Goal: Task Accomplishment & Management: Use online tool/utility

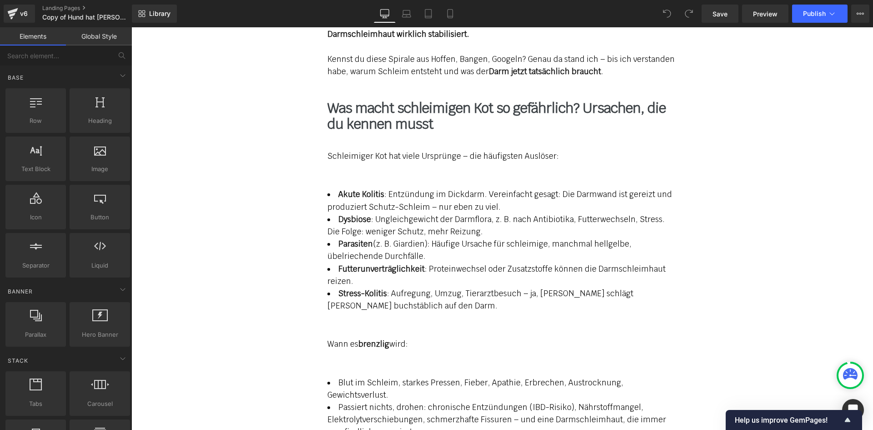
scroll to position [1046, 0]
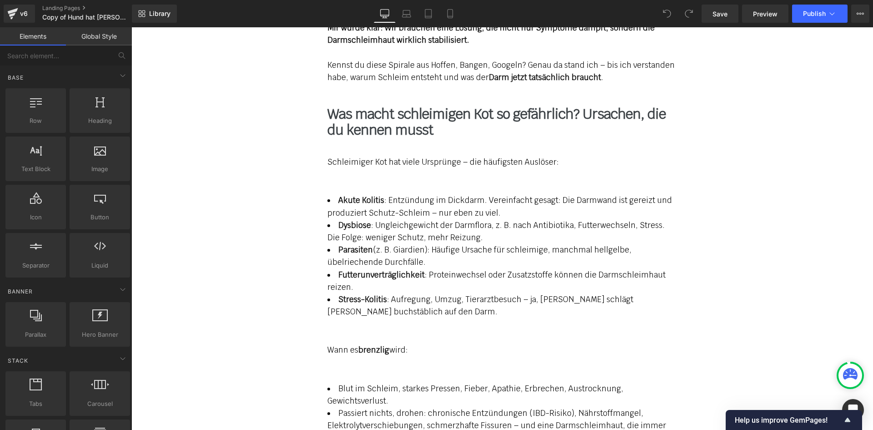
click at [362, 199] on span "Akute Kolitis : Entzündung im Dickdarm. Vereinfacht gesagt: Die Darmwand ist ge…" at bounding box center [500, 206] width 345 height 22
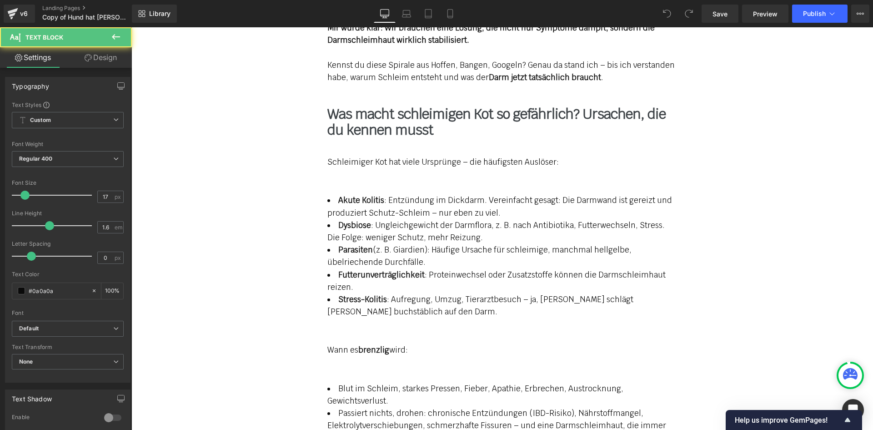
click at [102, 53] on link "Design" at bounding box center [101, 57] width 66 height 20
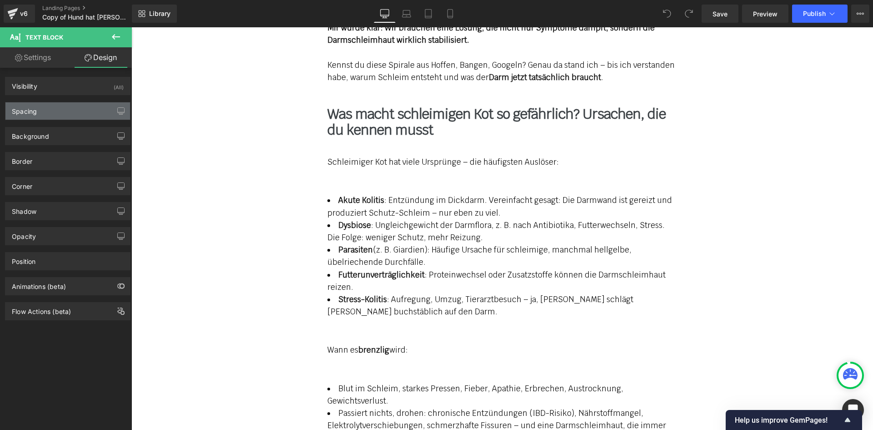
click at [43, 111] on div "Spacing" at bounding box center [67, 110] width 125 height 17
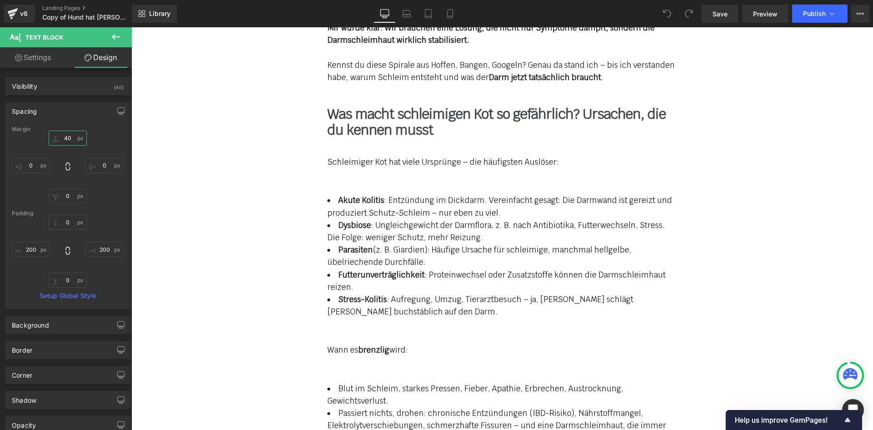
click at [67, 141] on input "40" at bounding box center [68, 138] width 38 height 15
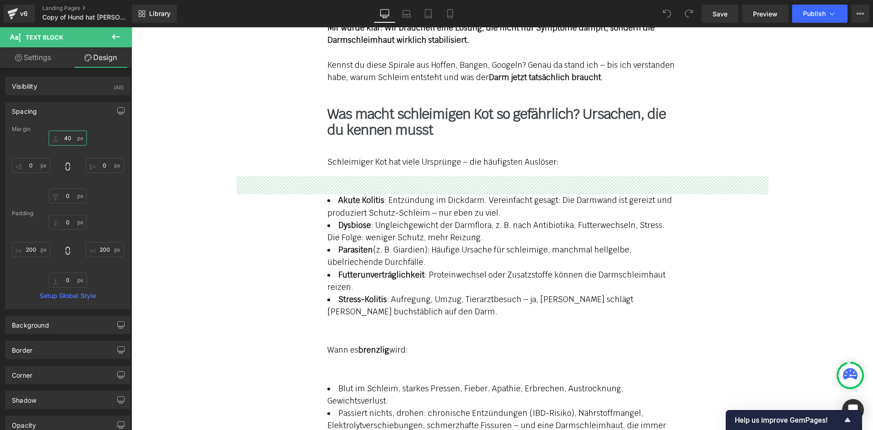
type input "0"
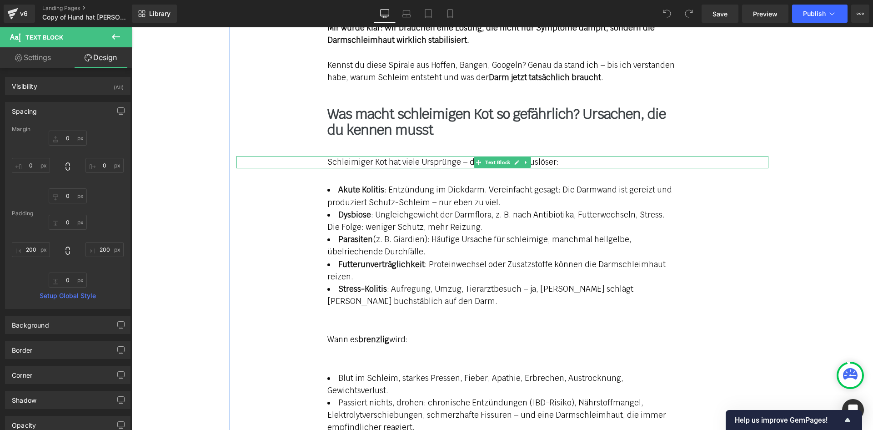
click at [565, 156] on p "Schleimiger Kot hat viele Ursprünge – die häufigsten Auslöser:" at bounding box center [503, 162] width 350 height 12
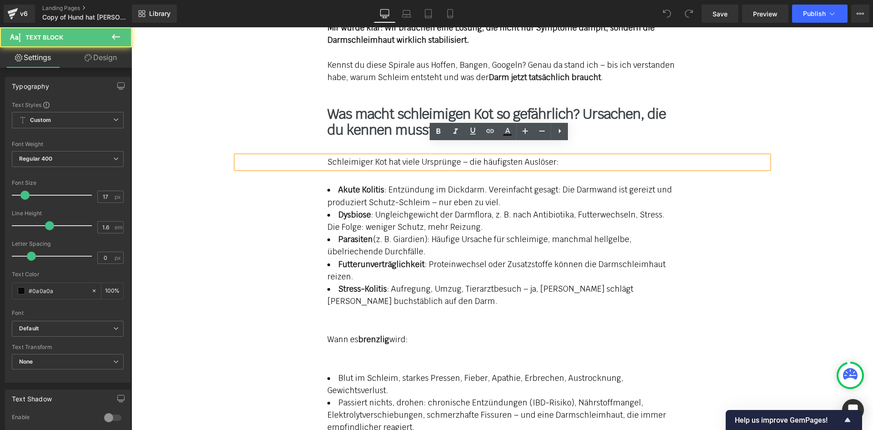
click at [555, 156] on p "Schleimiger Kot hat viele Ursprünge – die häufigsten Auslöser:" at bounding box center [503, 162] width 350 height 12
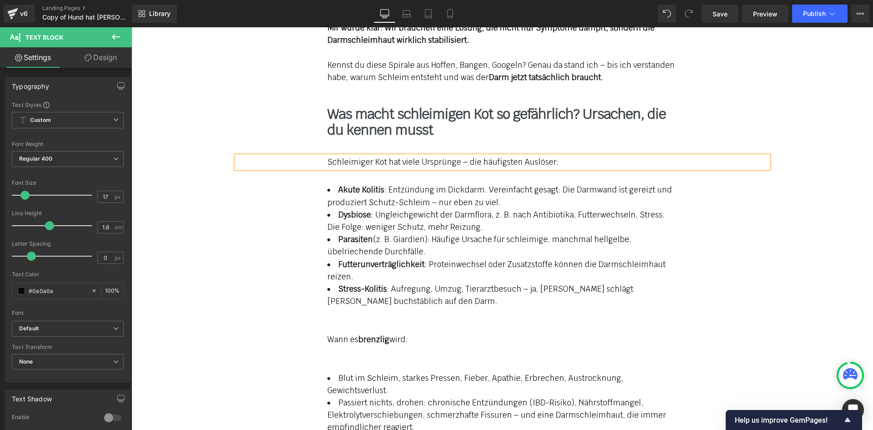
click at [367, 184] on div "Akute Kolitis : Entzündung im Dickdarm. Vereinfacht gesagt: Die Darmwand ist ge…" at bounding box center [503, 246] width 532 height 124
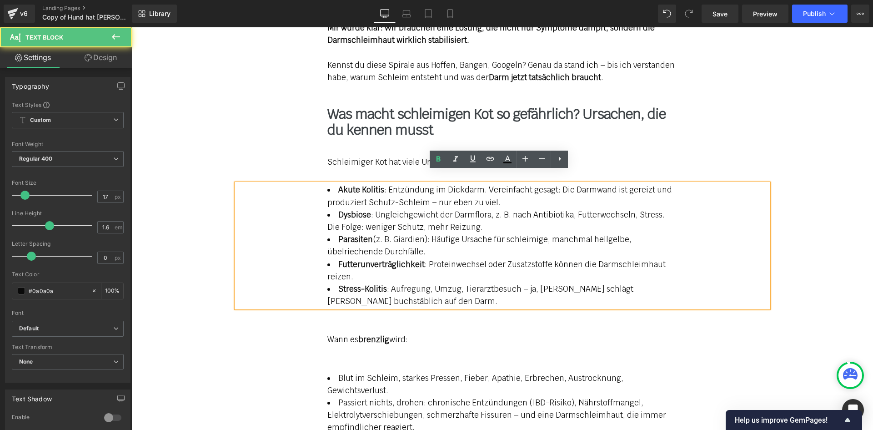
click at [333, 184] on li "Akute Kolitis : Entzündung im Dickdarm. Vereinfacht gesagt: Die Darmwand ist ge…" at bounding box center [503, 196] width 350 height 25
click at [102, 53] on link "Design" at bounding box center [101, 57] width 66 height 20
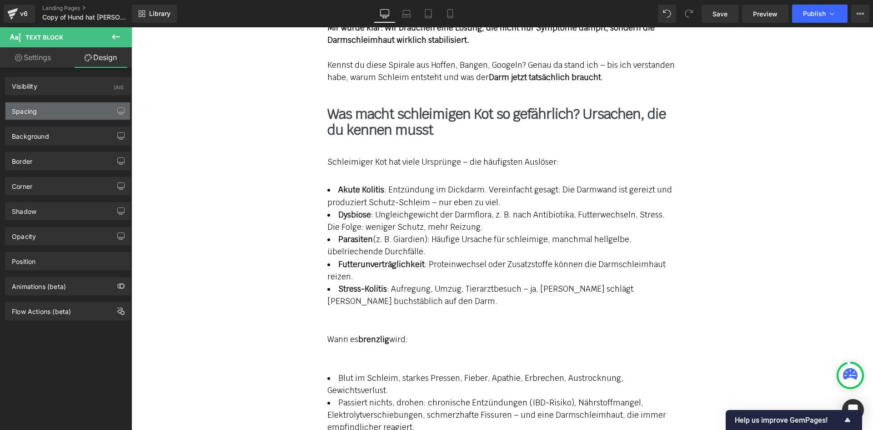
click at [45, 108] on div "Spacing" at bounding box center [67, 110] width 125 height 17
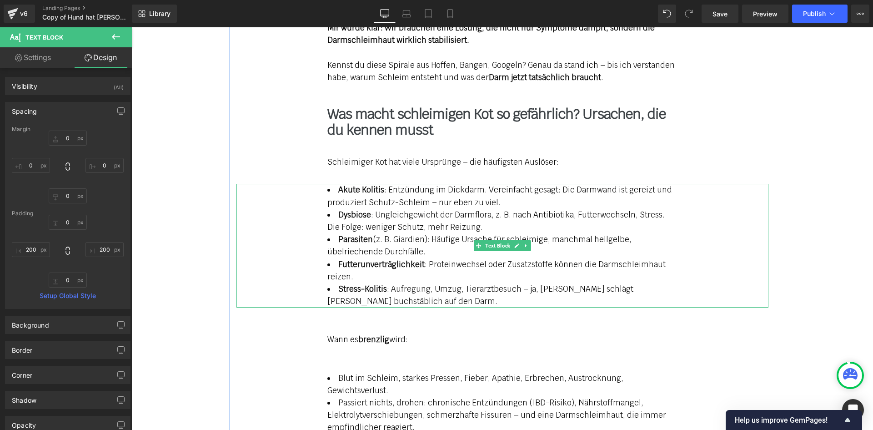
click at [524, 243] on icon at bounding box center [526, 245] width 5 height 5
click at [519, 243] on icon at bounding box center [521, 245] width 5 height 5
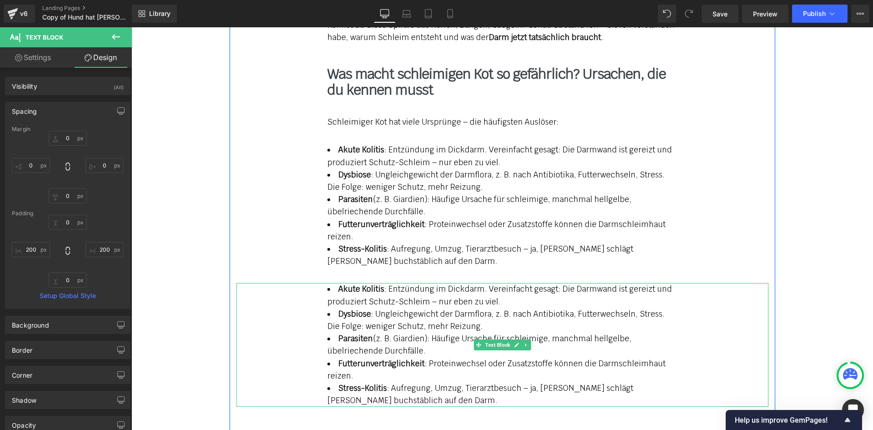
scroll to position [1092, 0]
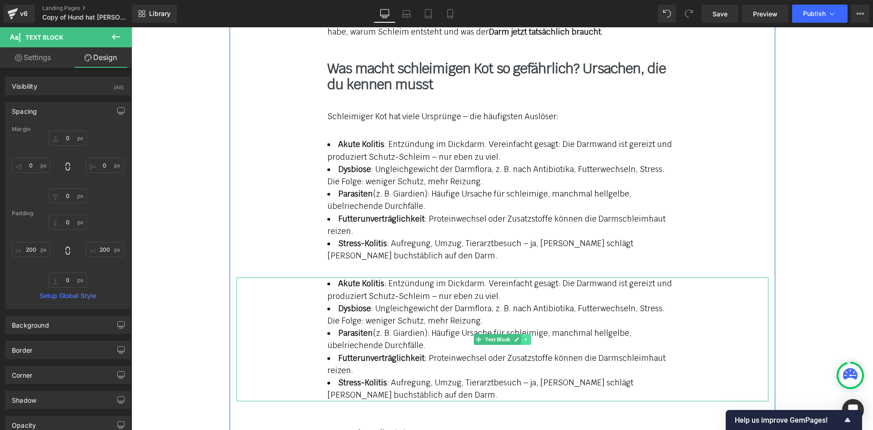
click at [525, 338] on icon at bounding box center [525, 339] width 1 height 3
click at [363, 303] on li "Dysbiose : Ungleichgewicht der Darmflora, z. B. nach Antibiotika, Futterwechsel…" at bounding box center [503, 315] width 350 height 25
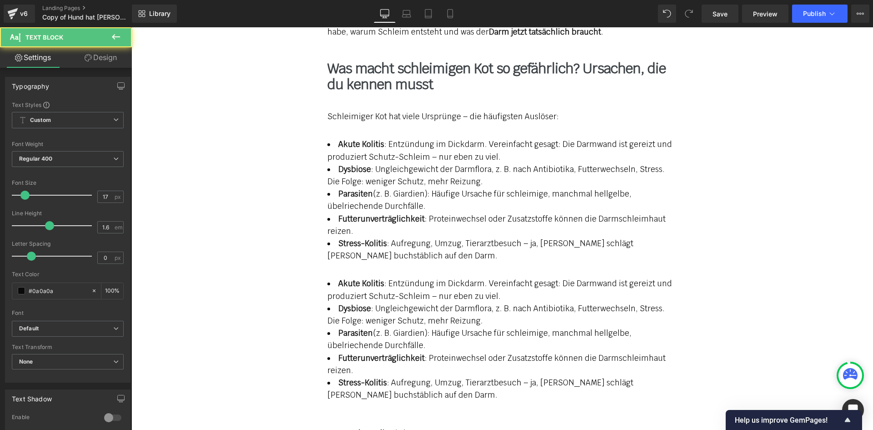
click at [101, 61] on link "Design" at bounding box center [101, 57] width 66 height 20
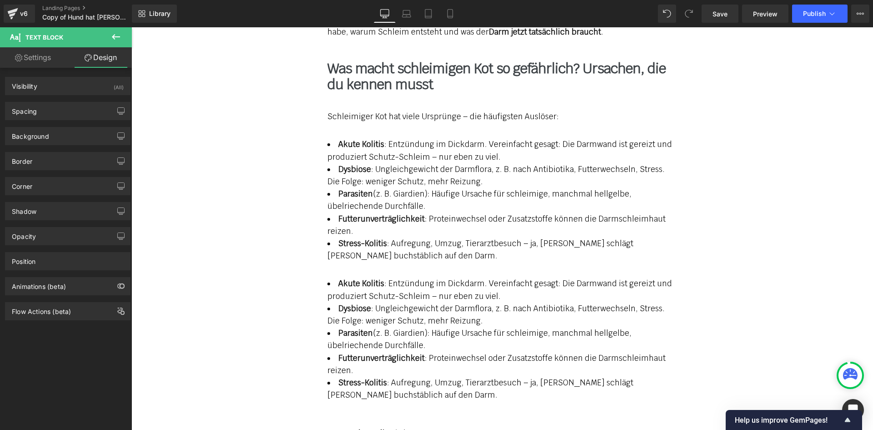
click at [52, 121] on div "Background Color & Image color Color % Image Replace Image Upload image or Brow…" at bounding box center [68, 132] width 136 height 25
click at [55, 111] on div "Spacing" at bounding box center [67, 110] width 125 height 17
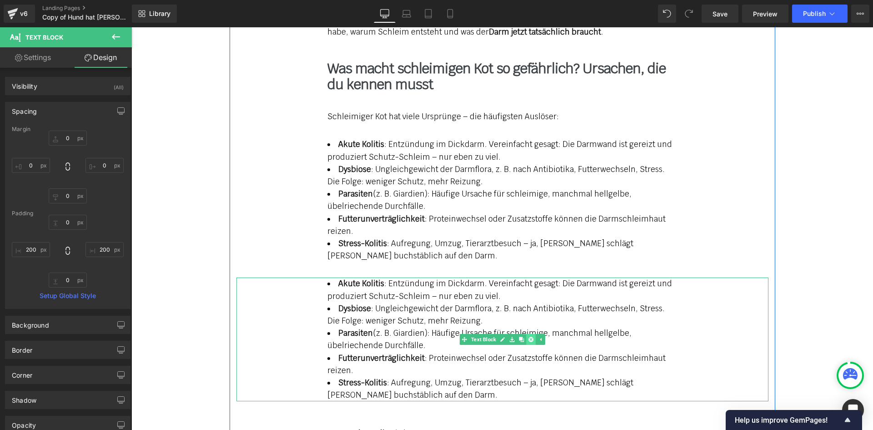
click at [529, 337] on icon at bounding box center [531, 339] width 5 height 5
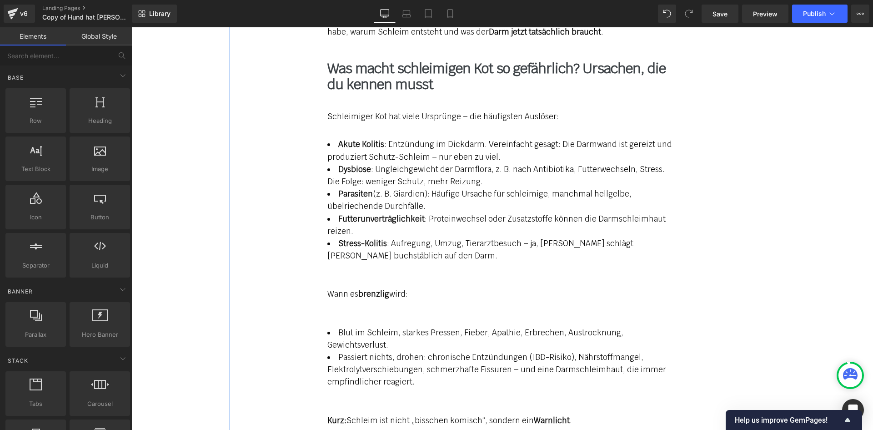
click at [356, 164] on strong "Dysbiose" at bounding box center [354, 169] width 33 height 10
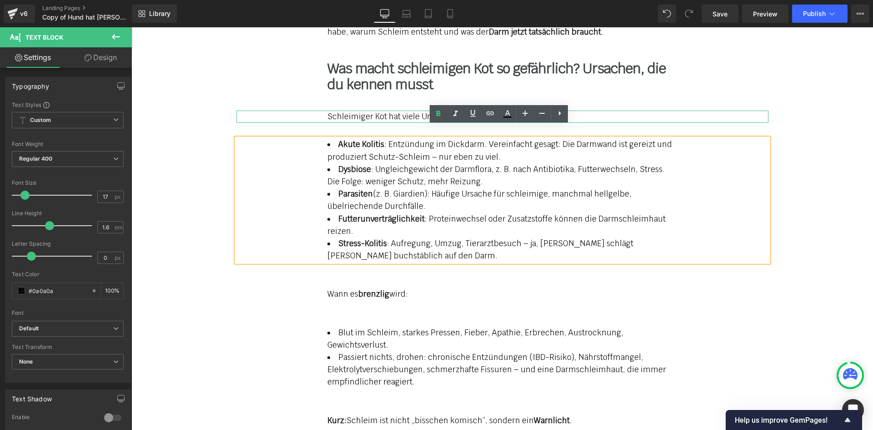
click at [353, 111] on p "Schleimiger Kot hat viele Ursprünge – die häufigsten Auslöser:" at bounding box center [503, 117] width 350 height 12
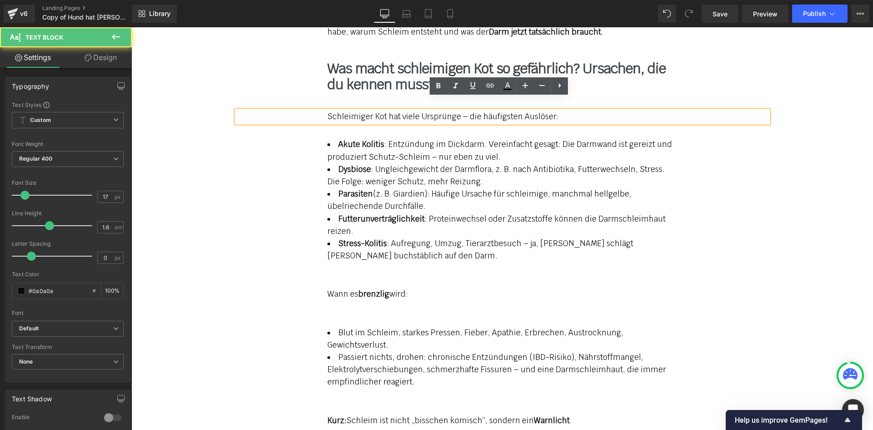
click at [326, 117] on div "Meine Geschichte mit [PERSON_NAME] (4): Von „wird schon“ zu „wir müssen handeln…" at bounding box center [503, 117] width 546 height 699
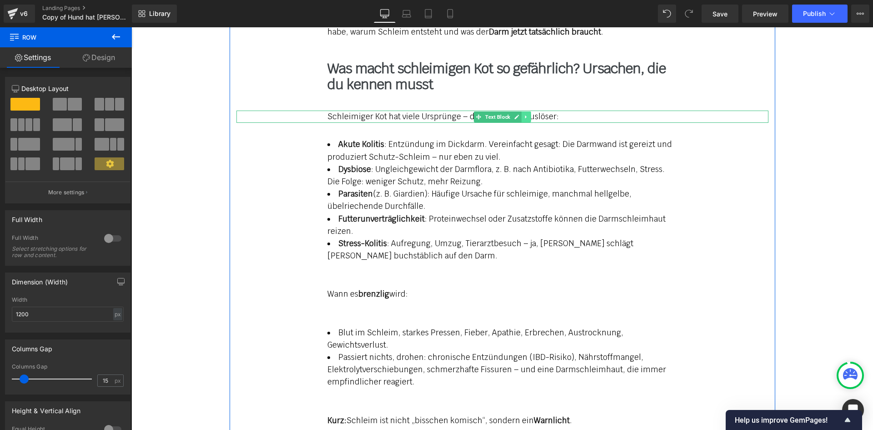
click at [525, 115] on icon at bounding box center [525, 116] width 1 height 3
click at [519, 114] on icon at bounding box center [521, 116] width 5 height 5
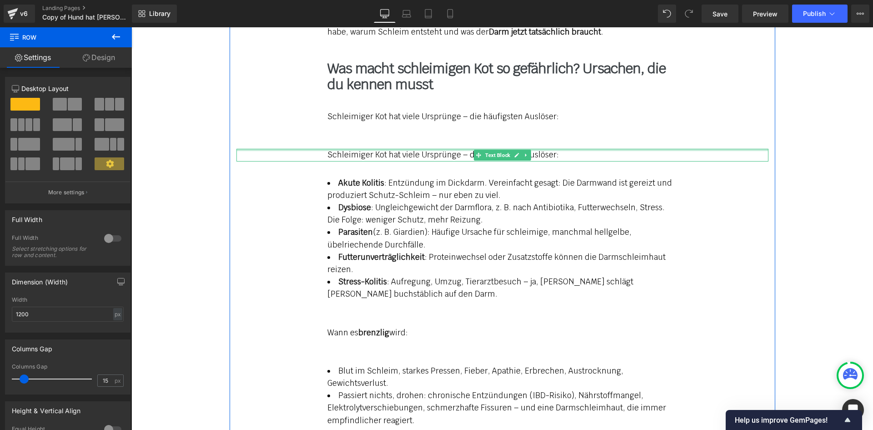
click at [353, 149] on div at bounding box center [503, 150] width 532 height 2
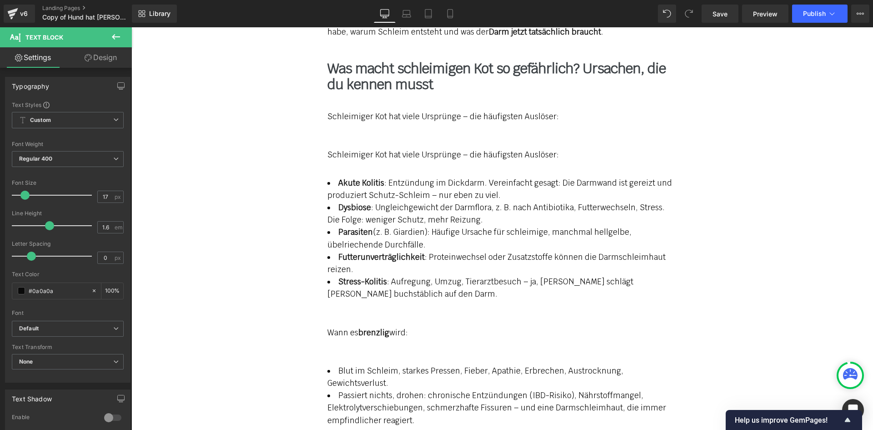
click at [112, 55] on link "Design" at bounding box center [101, 57] width 66 height 20
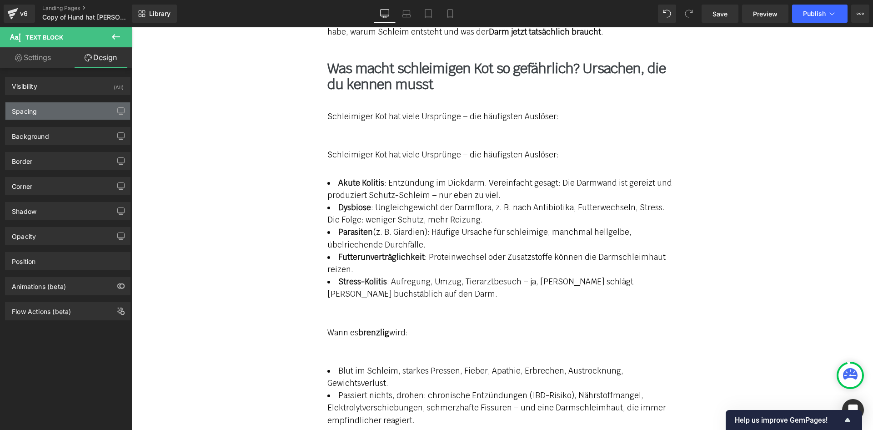
click at [59, 109] on div "Spacing" at bounding box center [67, 110] width 125 height 17
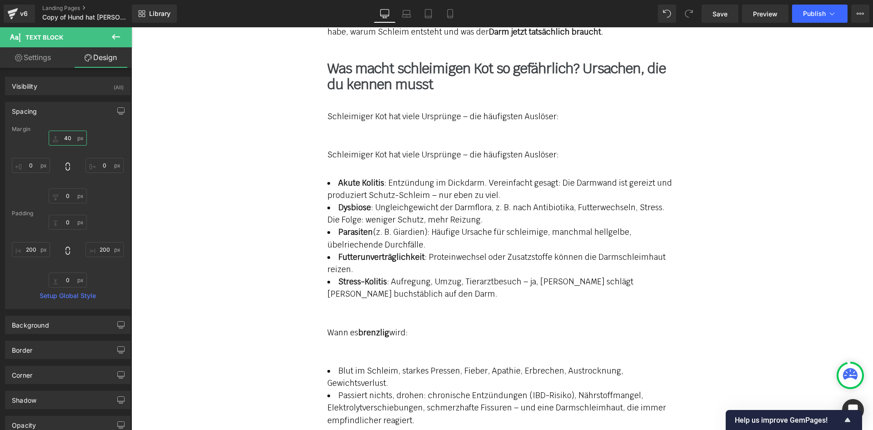
click at [64, 136] on input "40" at bounding box center [68, 138] width 38 height 15
type input "0"
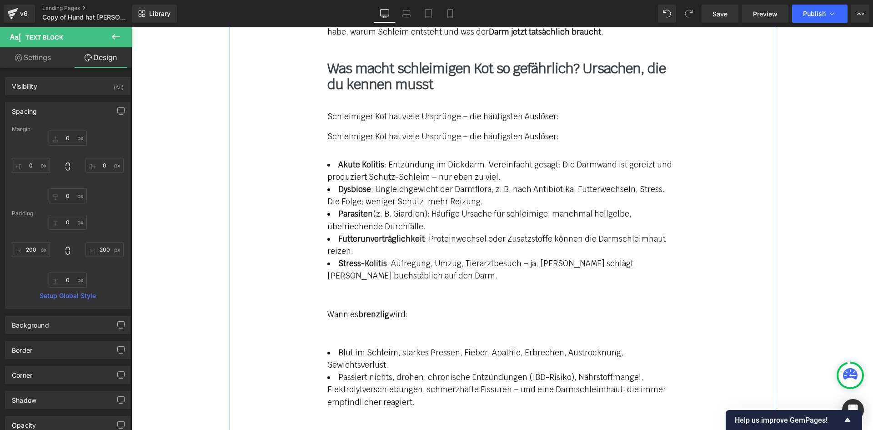
click at [354, 184] on strong "Dysbiose" at bounding box center [354, 189] width 33 height 10
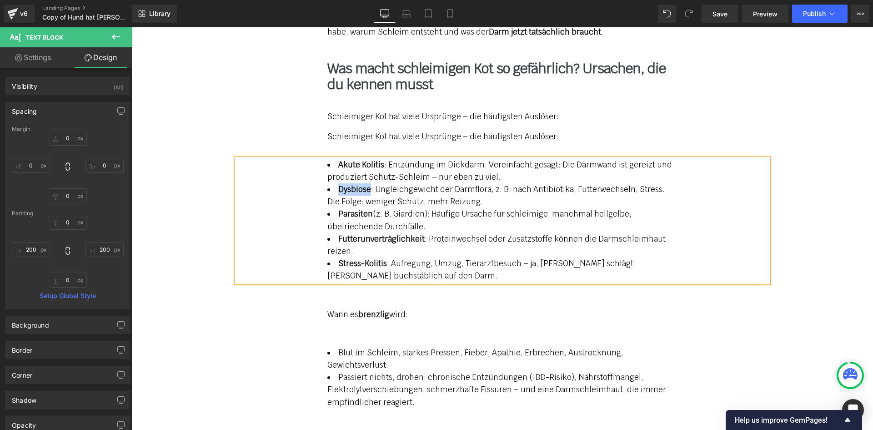
click at [354, 184] on strong "Dysbiose" at bounding box center [354, 189] width 33 height 10
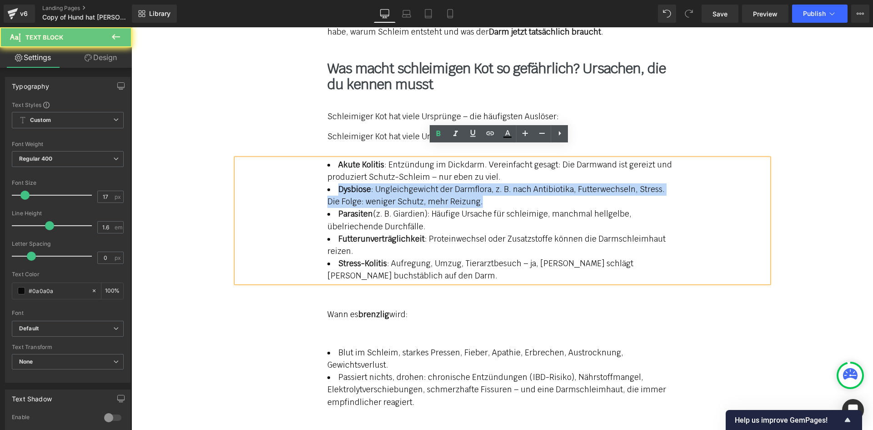
click at [354, 184] on strong "Dysbiose" at bounding box center [354, 189] width 33 height 10
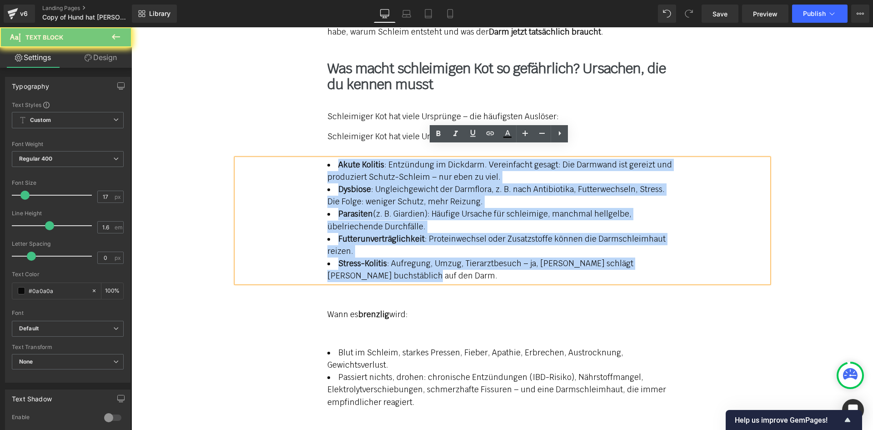
copy ul "Akute Kolitis : Entzündung im Dickdarm. Vereinfacht gesagt: Die Darmwand ist ge…"
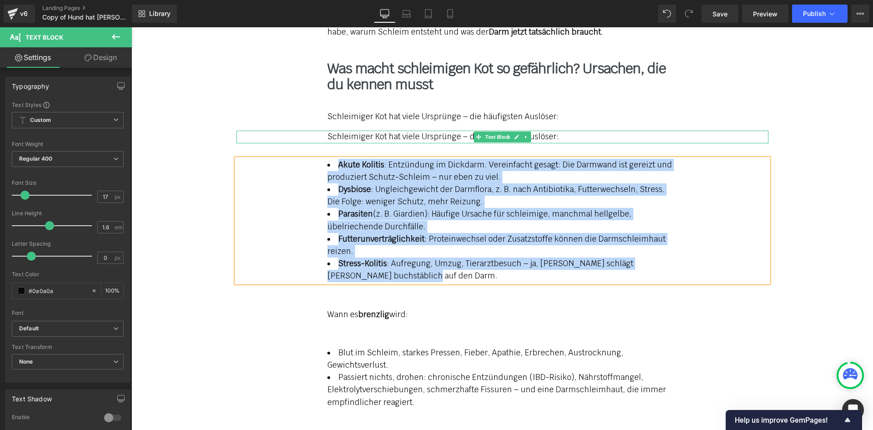
click at [352, 131] on p "Schleimiger Kot hat viele Ursprünge – die häufigsten Auslöser:" at bounding box center [503, 137] width 350 height 12
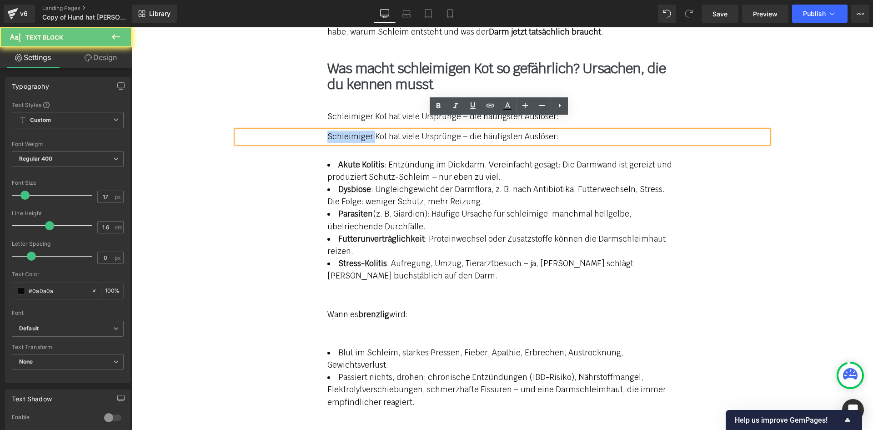
click at [352, 131] on p "Schleimiger Kot hat viele Ursprünge – die häufigsten Auslöser:" at bounding box center [503, 137] width 350 height 12
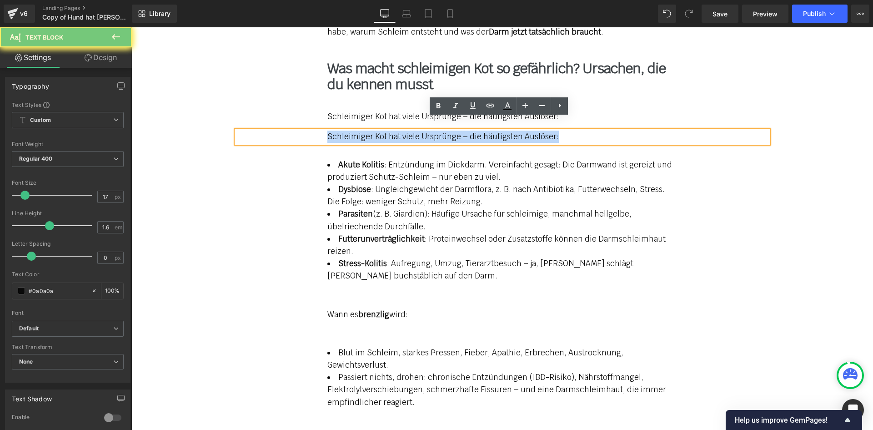
paste div
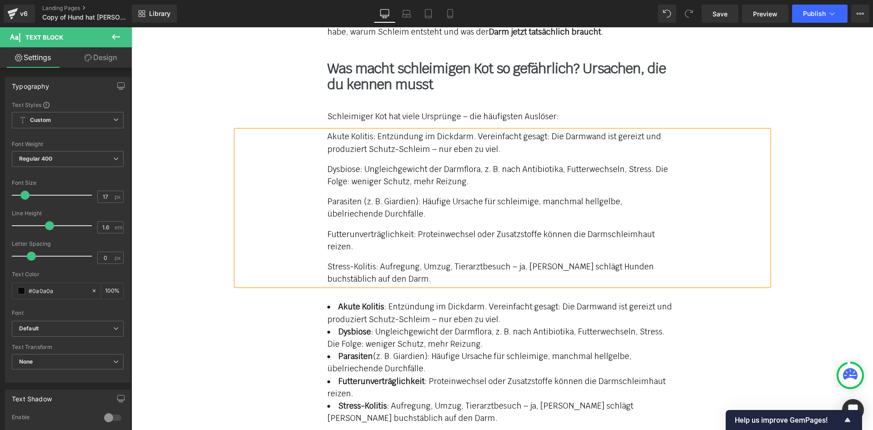
click at [293, 79] on div "Meine Geschichte mit [PERSON_NAME] (4): Von „wird schon“ zu „wir müssen handeln…" at bounding box center [503, 198] width 546 height 861
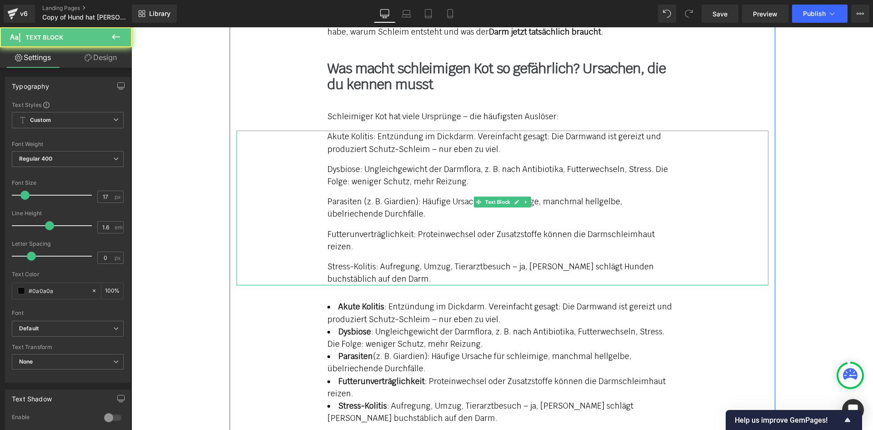
click at [337, 141] on p "Akute Kolitis: Entzündung im Dickdarm. Vereinfacht gesagt: Die Darmwand ist ger…" at bounding box center [503, 143] width 350 height 25
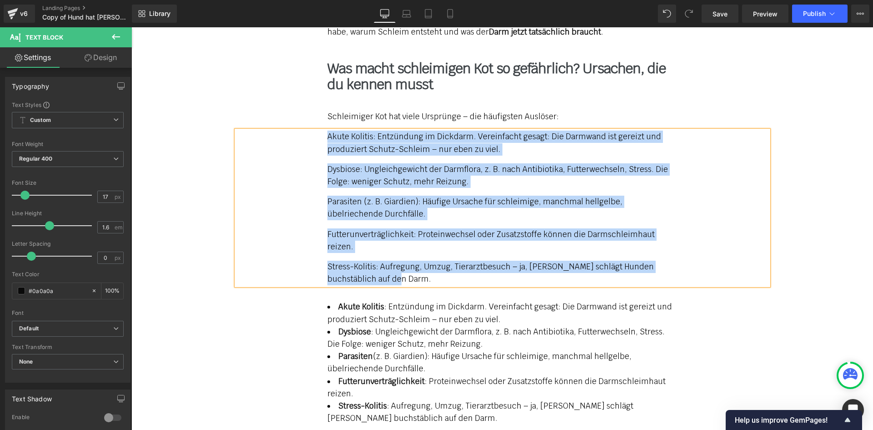
click at [504, 163] on p "Dysbiose: Ungleichgewicht der Darmflora, z. B. nach Antibiotika, Futterwechseln…" at bounding box center [503, 175] width 350 height 25
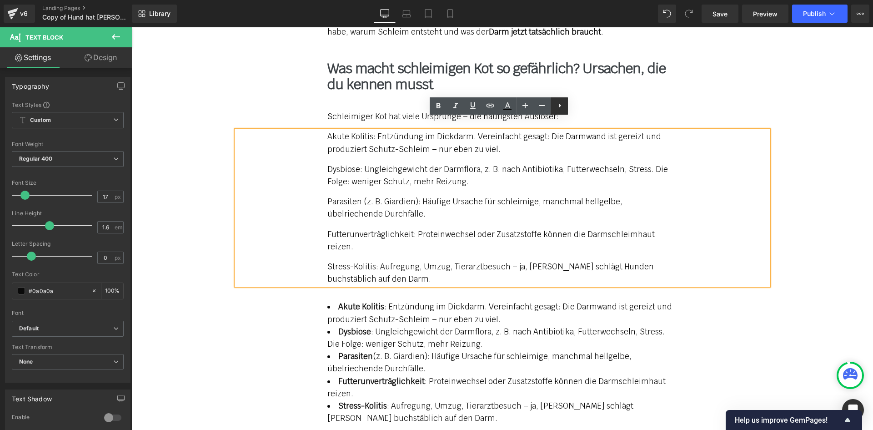
click at [555, 108] on icon at bounding box center [560, 105] width 11 height 11
click at [554, 107] on icon at bounding box center [559, 105] width 11 height 11
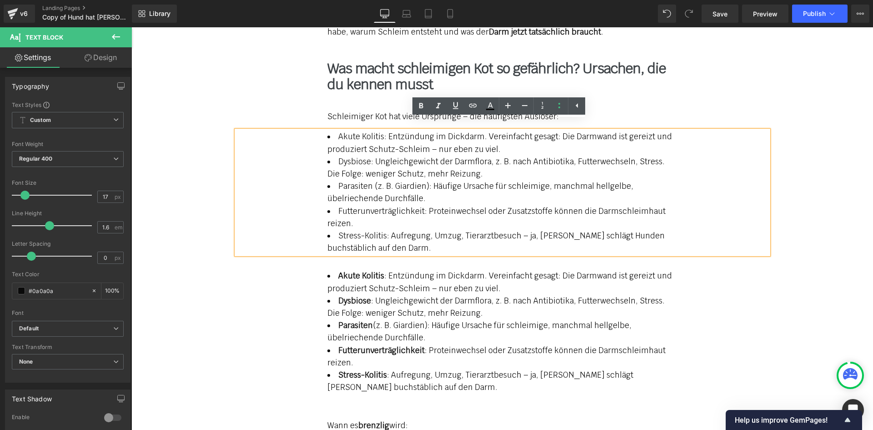
click at [308, 111] on div "Schleimiger Kot hat viele Ursprünge – die häufigsten Auslöser:" at bounding box center [503, 117] width 532 height 12
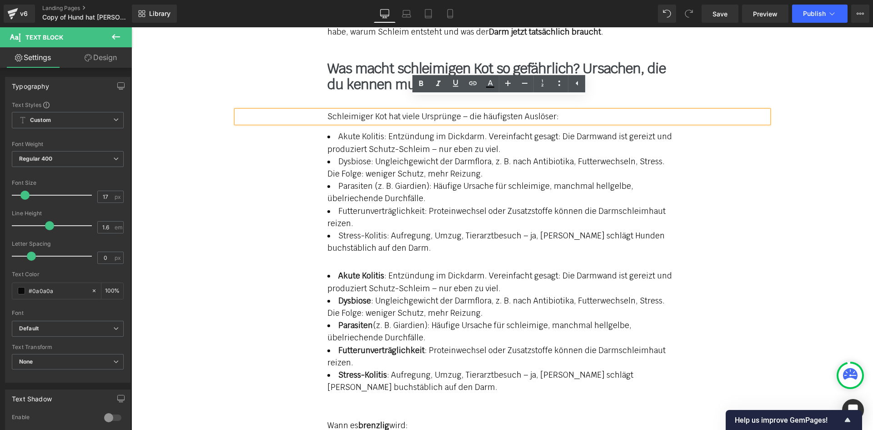
click at [392, 161] on li "Dysbiose: Ungleichgewicht der Darmflora, z. B. nach Antibiotika, Futterwechseln…" at bounding box center [503, 168] width 350 height 25
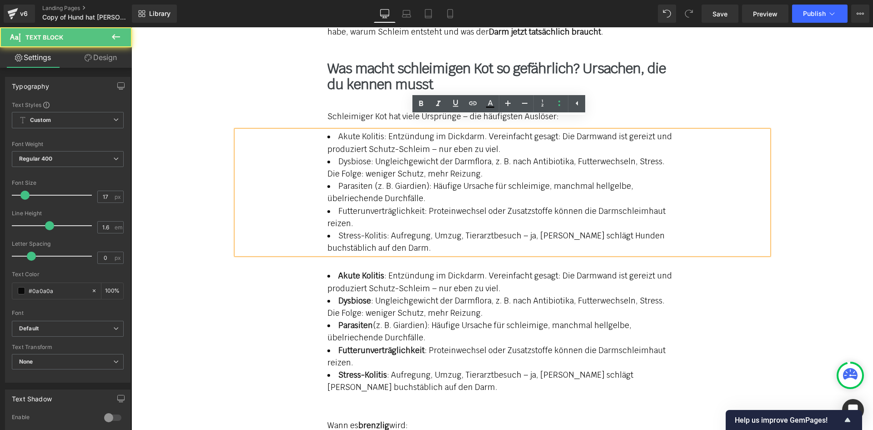
click at [302, 93] on div "Meine Geschichte mit [PERSON_NAME] (4): Von „wird schon“ zu „wir müssen handeln…" at bounding box center [503, 183] width 546 height 830
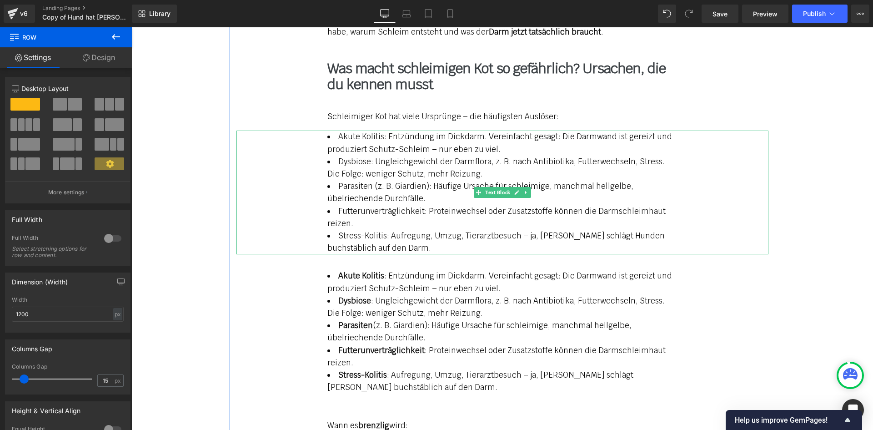
click at [523, 187] on link at bounding box center [527, 192] width 10 height 11
click at [526, 187] on link at bounding box center [531, 192] width 10 height 11
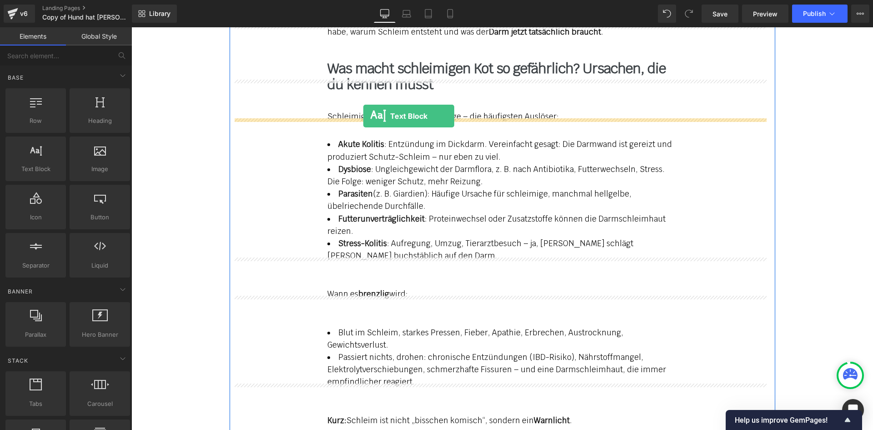
drag, startPoint x: 163, startPoint y: 193, endPoint x: 362, endPoint y: 116, distance: 213.1
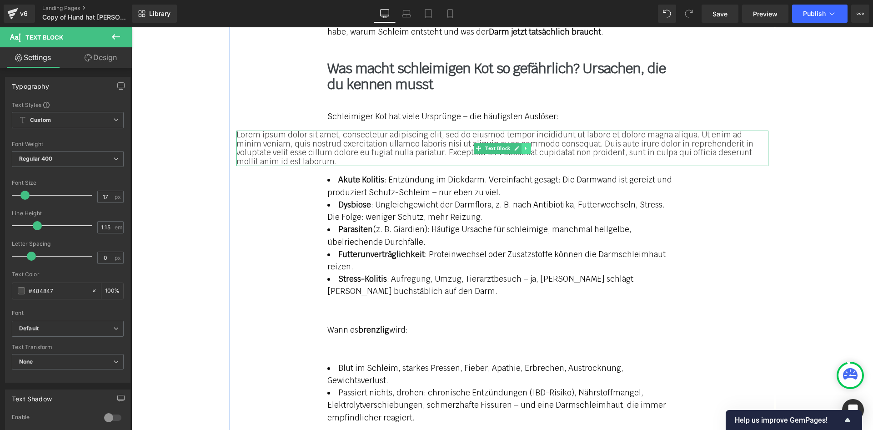
click at [524, 146] on icon at bounding box center [526, 148] width 5 height 5
click at [531, 143] on link at bounding box center [531, 148] width 10 height 11
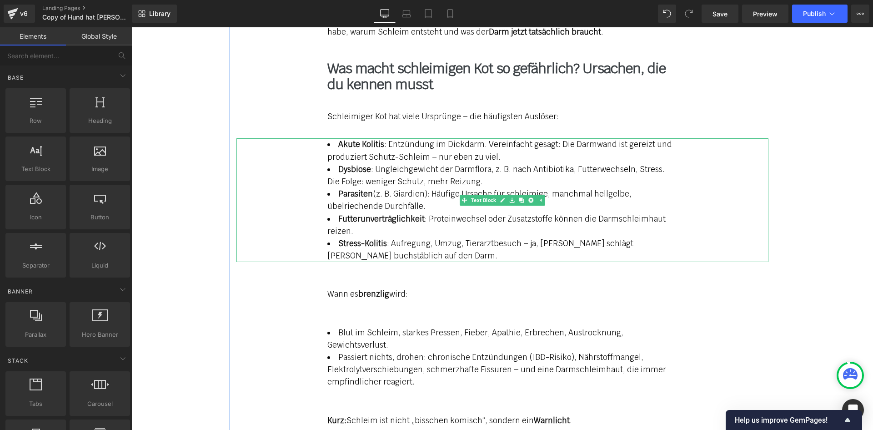
click at [332, 138] on li "Akute Kolitis : Entzündung im Dickdarm. Vereinfacht gesagt: Die Darmwand ist ge…" at bounding box center [503, 150] width 350 height 25
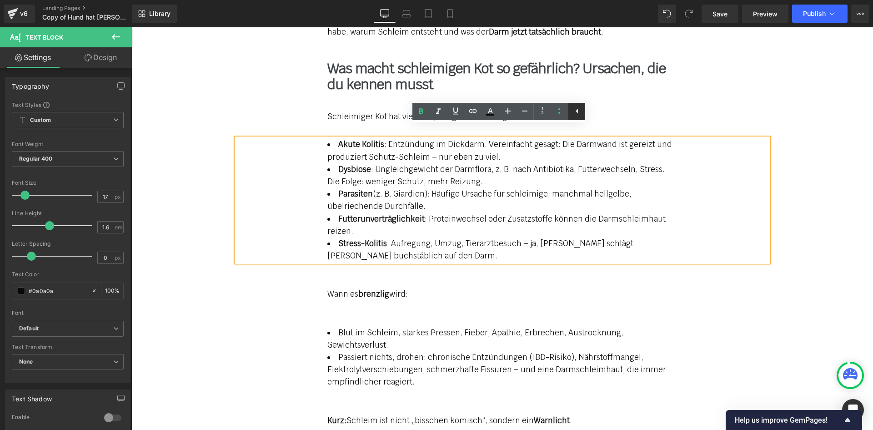
click at [575, 112] on icon at bounding box center [577, 111] width 11 height 11
click at [564, 111] on icon at bounding box center [560, 111] width 11 height 11
click at [366, 111] on p "Schleimiger Kot hat viele Ursprünge – die häufigsten Auslöser:" at bounding box center [503, 117] width 350 height 12
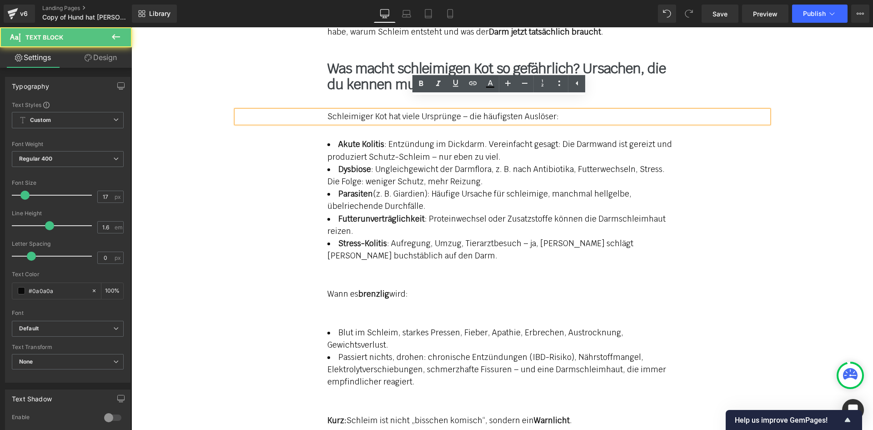
click at [451, 114] on div "Meine Geschichte mit [PERSON_NAME] (4): Von „wird schon“ zu „wir müssen handeln…" at bounding box center [503, 117] width 546 height 699
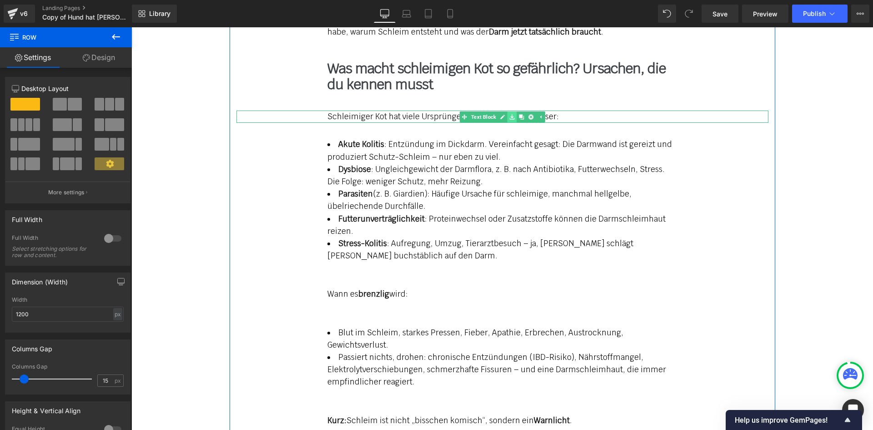
drag, startPoint x: 518, startPoint y: 106, endPoint x: 508, endPoint y: 101, distance: 11.4
click at [519, 114] on icon at bounding box center [521, 116] width 5 height 5
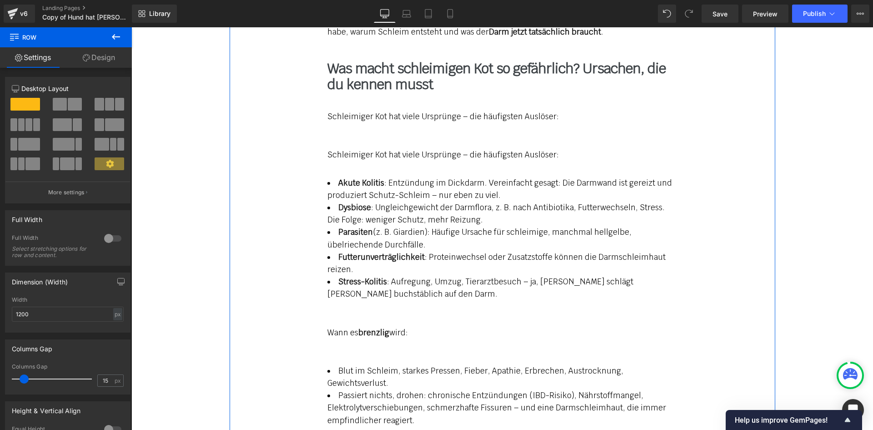
click at [131, 27] on div at bounding box center [131, 27] width 0 height 0
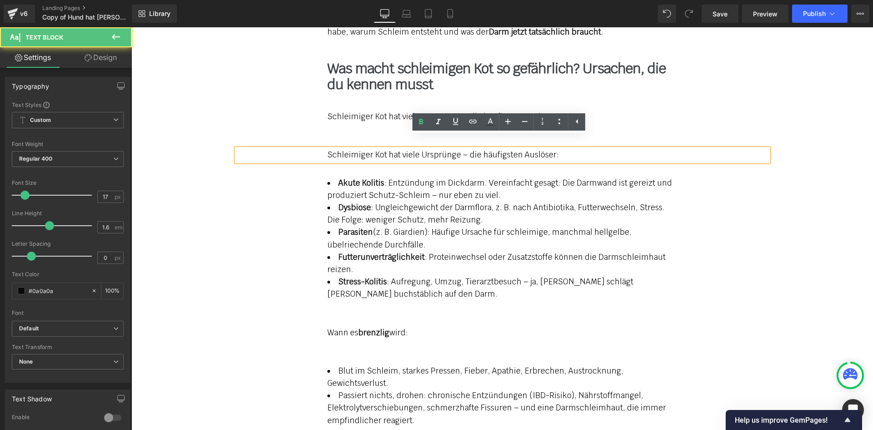
click at [113, 54] on link "Design" at bounding box center [101, 57] width 66 height 20
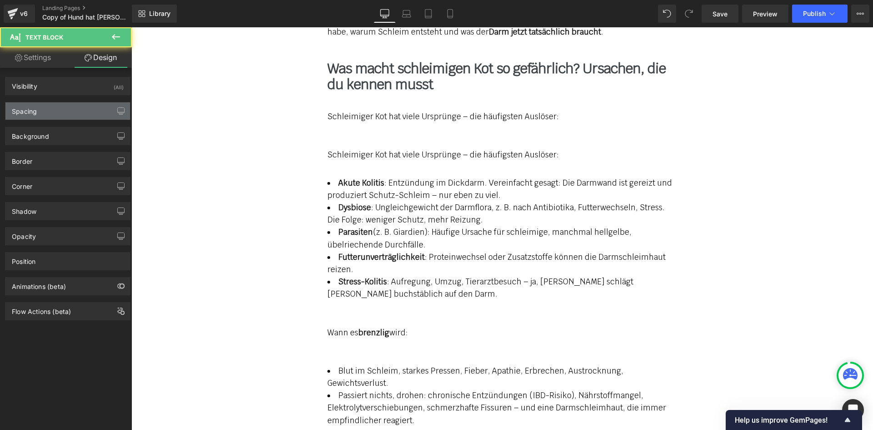
click at [50, 106] on div "Spacing" at bounding box center [67, 110] width 125 height 17
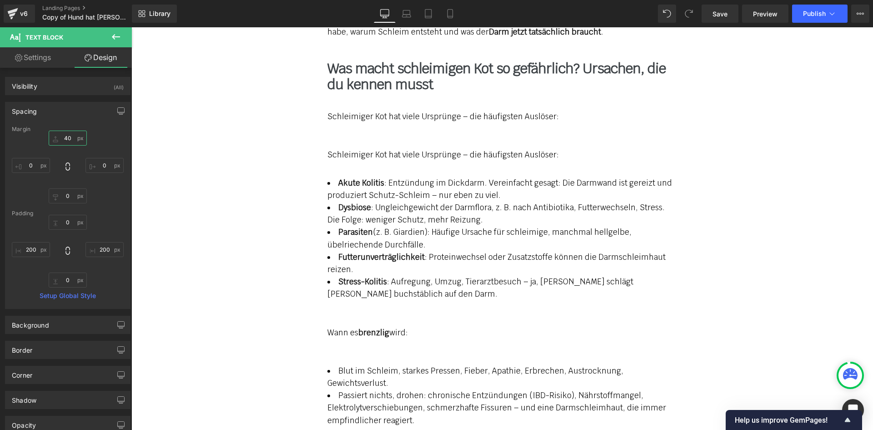
click at [67, 139] on input "40" at bounding box center [68, 138] width 38 height 15
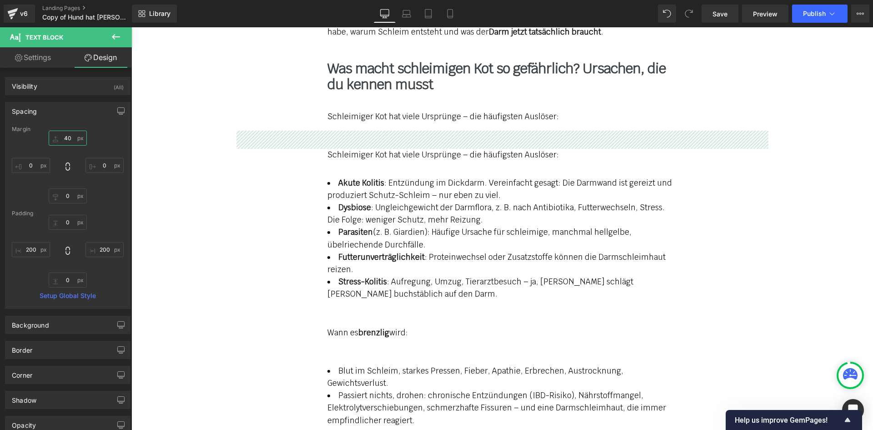
type input "0"
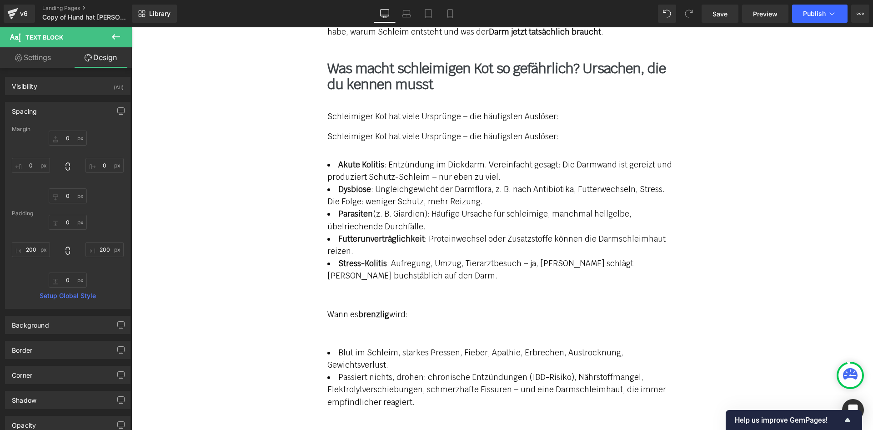
click at [414, 164] on span "Akute Kolitis : Entzündung im Dickdarm. Vereinfacht gesagt: Die Darmwand ist ge…" at bounding box center [500, 171] width 345 height 22
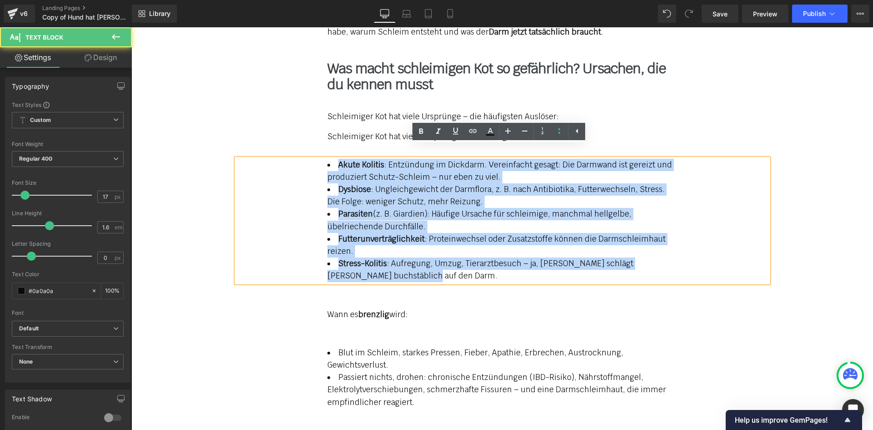
copy ul "Akute Kolitis : Entzündung im Dickdarm. Vereinfacht gesagt: Die Darmwand ist ge…"
click at [361, 131] on p "Schleimiger Kot hat viele Ursprünge – die häufigsten Auslöser:" at bounding box center [503, 137] width 350 height 12
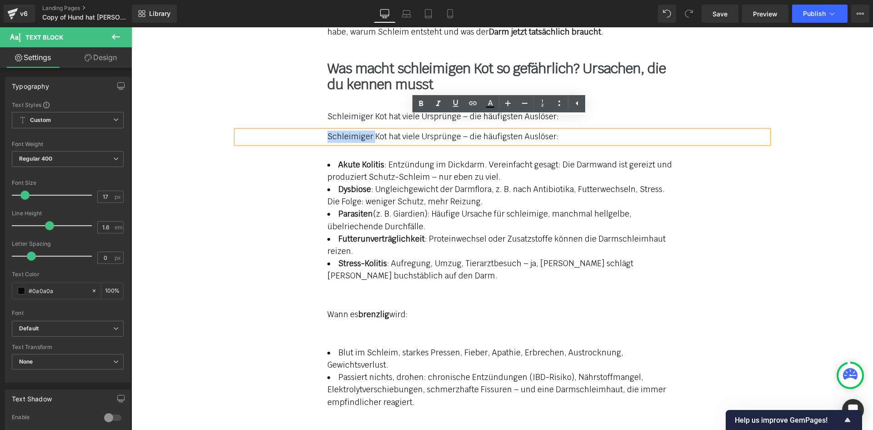
click at [361, 131] on p "Schleimiger Kot hat viele Ursprünge – die häufigsten Auslöser:" at bounding box center [503, 137] width 350 height 12
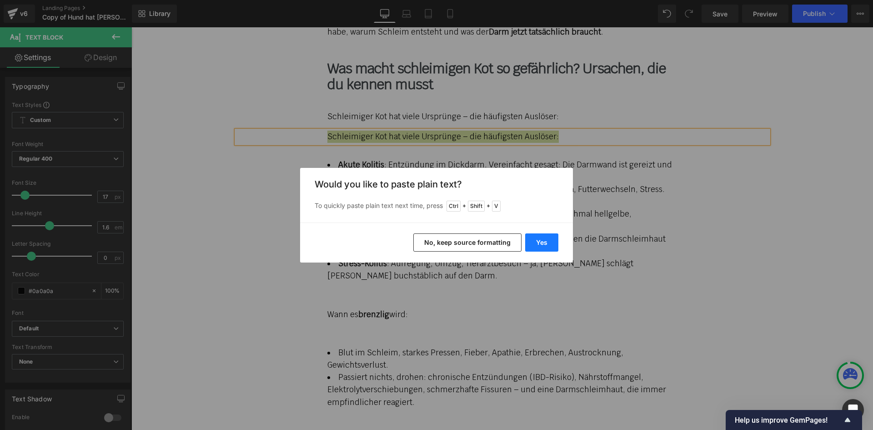
click at [538, 242] on button "Yes" at bounding box center [541, 242] width 33 height 18
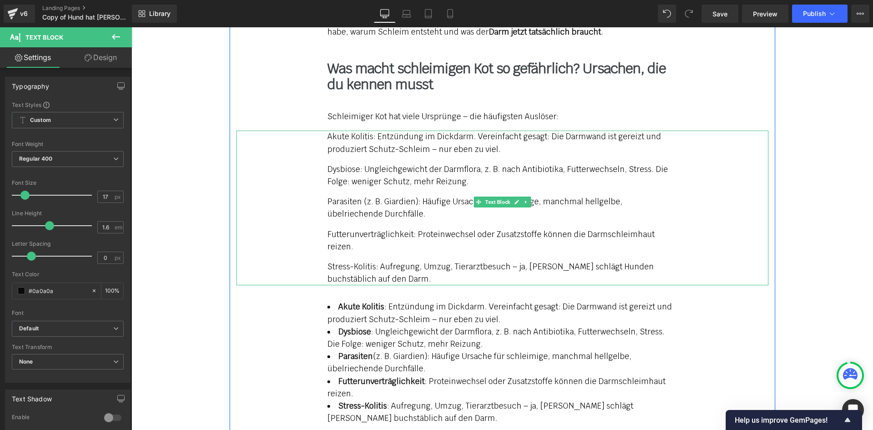
click at [339, 196] on p "Parasiten (z. B. Giardien): Häufige Ursache für schleimige, manchmal hellgelbe,…" at bounding box center [503, 208] width 350 height 25
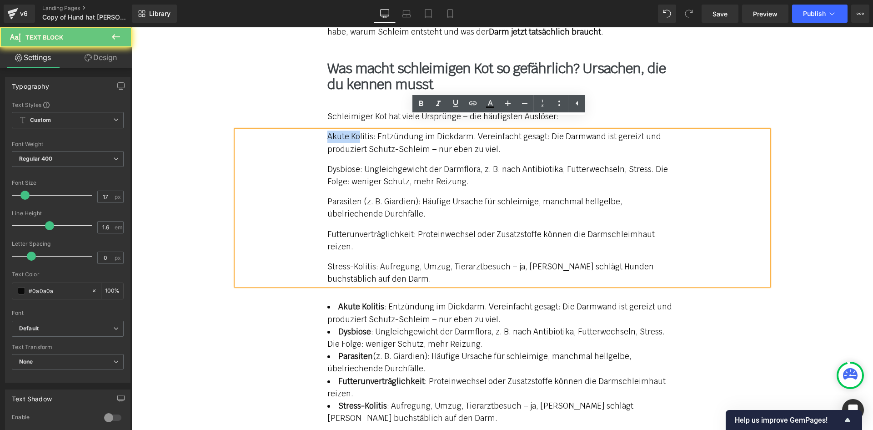
drag, startPoint x: 323, startPoint y: 125, endPoint x: 355, endPoint y: 123, distance: 32.4
click at [355, 131] on div "Akute Kolitis: Entzündung im Dickdarm. Vereinfacht gesagt: Die Darmwand ist ger…" at bounding box center [503, 208] width 532 height 155
click at [374, 131] on p "Akute Kolitis: Entzündung im Dickdarm. Vereinfacht gesagt: Die Darmwand ist ger…" at bounding box center [503, 143] width 350 height 25
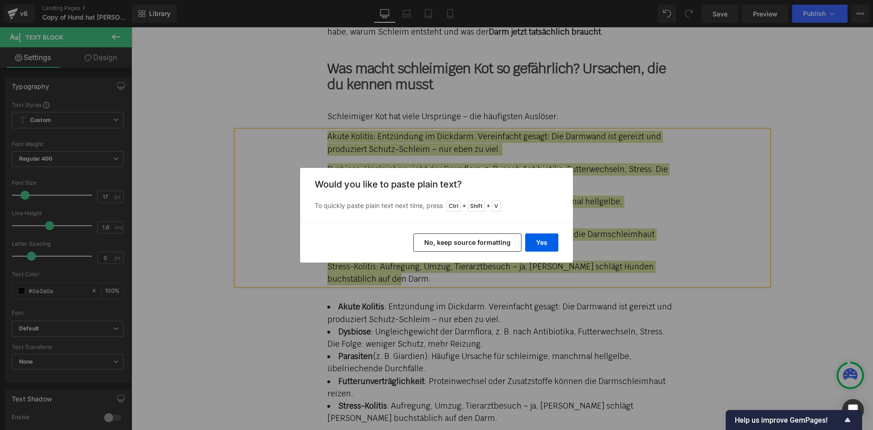
click at [449, 240] on button "No, keep source formatting" at bounding box center [468, 242] width 108 height 18
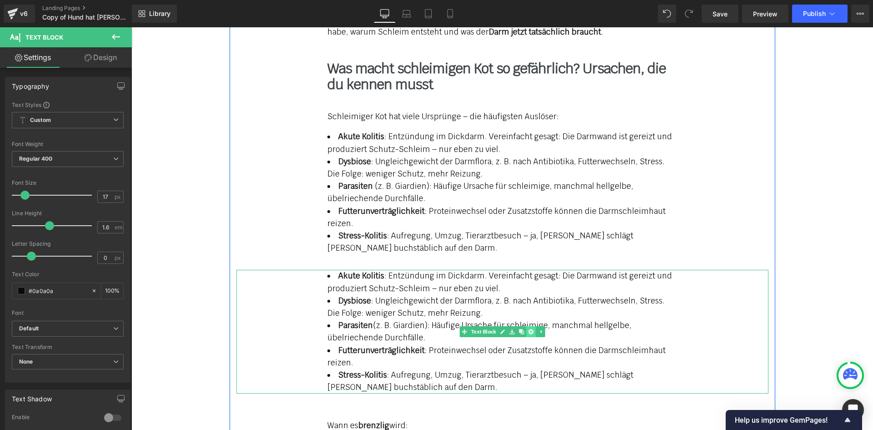
click at [529, 329] on icon at bounding box center [531, 331] width 5 height 5
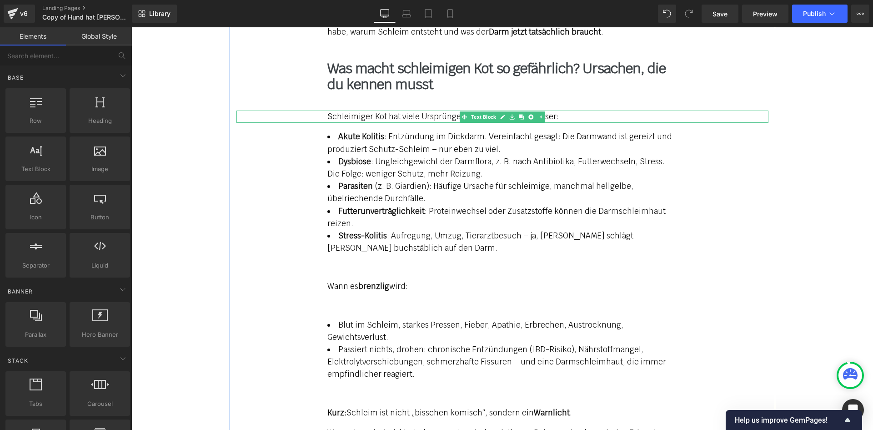
click at [352, 111] on p "Schleimiger Kot hat viele Ursprünge – die häufigsten Auslöser:" at bounding box center [503, 117] width 350 height 12
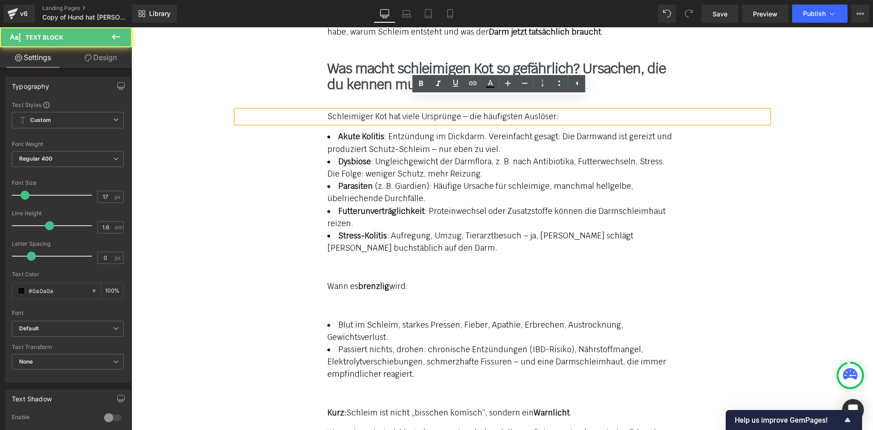
click at [354, 113] on div "Meine Geschichte mit [PERSON_NAME] (4): Von „wird schon“ zu „wir müssen handeln…" at bounding box center [503, 113] width 546 height 691
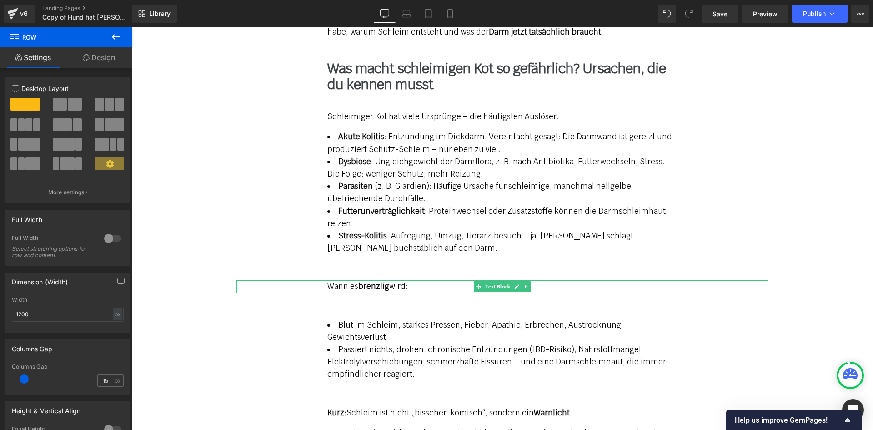
click at [346, 281] on span "Wann es brenzlig wird:" at bounding box center [368, 286] width 81 height 10
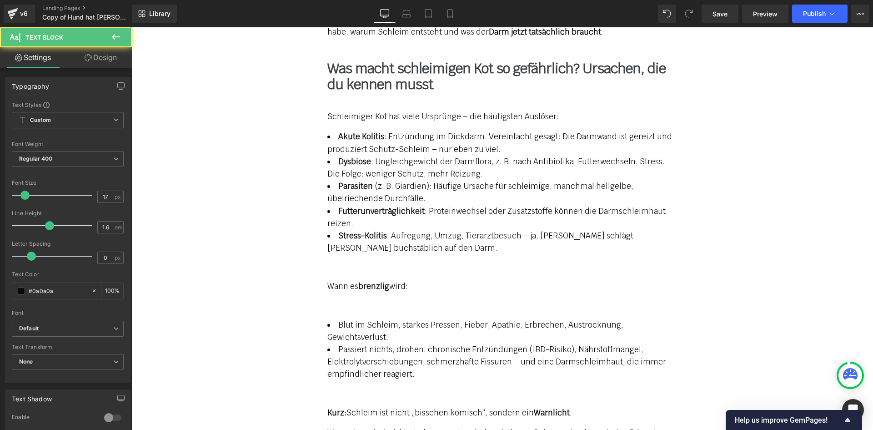
click at [91, 51] on link "Design" at bounding box center [101, 57] width 66 height 20
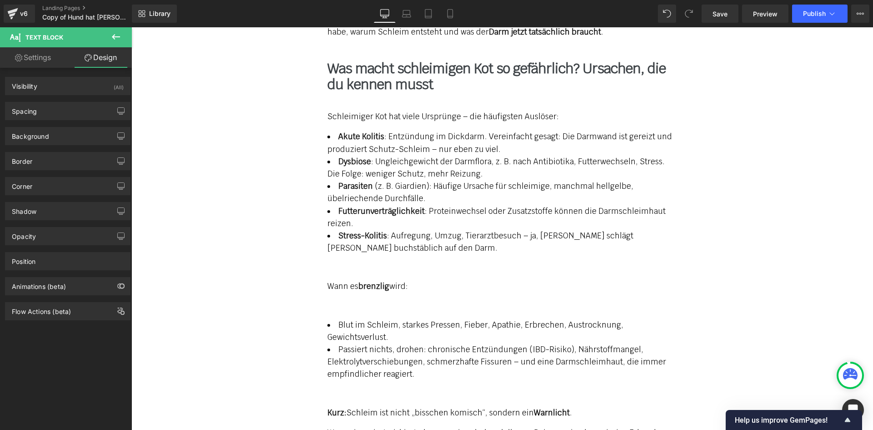
click at [61, 101] on div "Spacing [GEOGRAPHIC_DATA] 40 0 0 0 [GEOGRAPHIC_DATA] 0 200 0 200 Setup Global S…" at bounding box center [68, 107] width 136 height 25
click at [61, 107] on div "Spacing" at bounding box center [67, 110] width 125 height 17
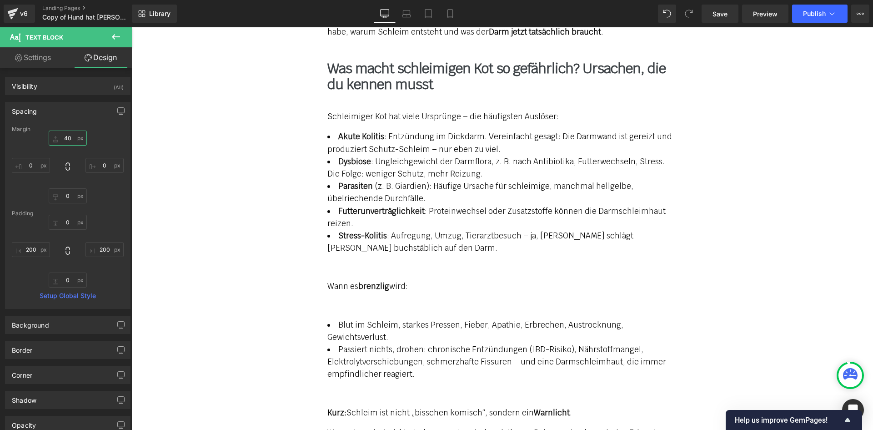
click at [65, 133] on input "40" at bounding box center [68, 138] width 38 height 15
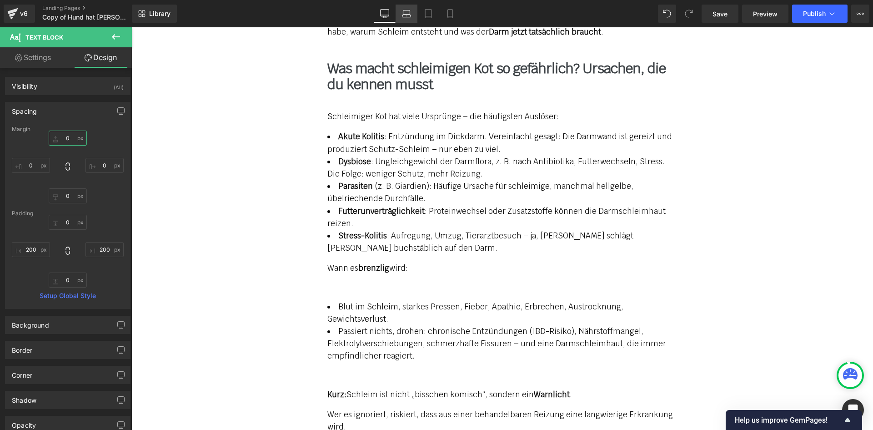
type input "0"
click at [407, 13] on icon at bounding box center [406, 13] width 9 height 9
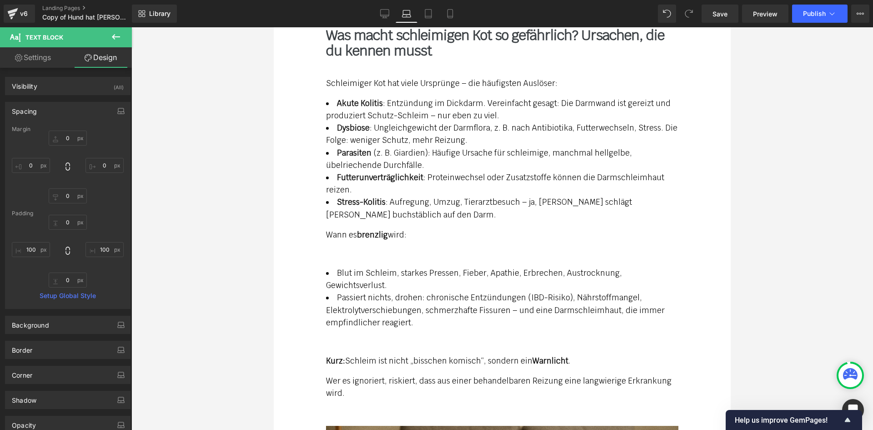
scroll to position [1241, 0]
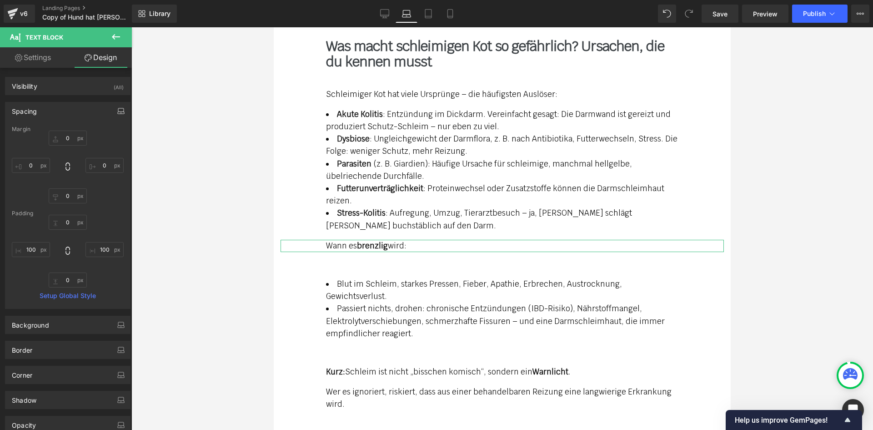
click at [114, 106] on button "button" at bounding box center [121, 110] width 15 height 17
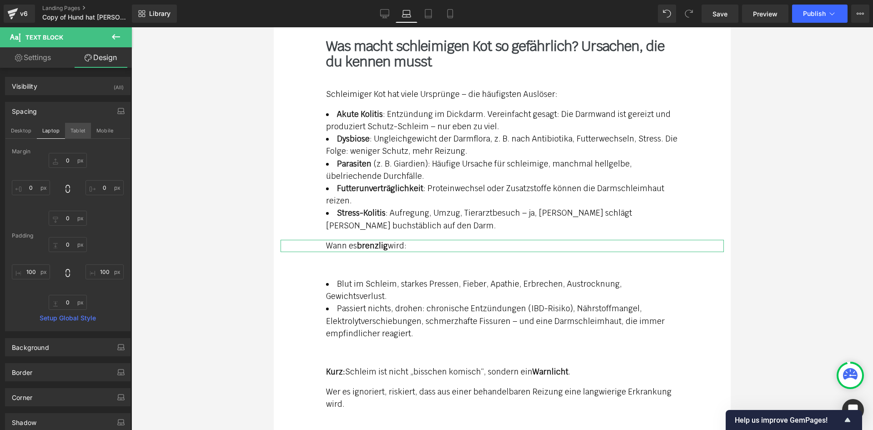
click at [71, 134] on button "Tablet" at bounding box center [78, 130] width 26 height 15
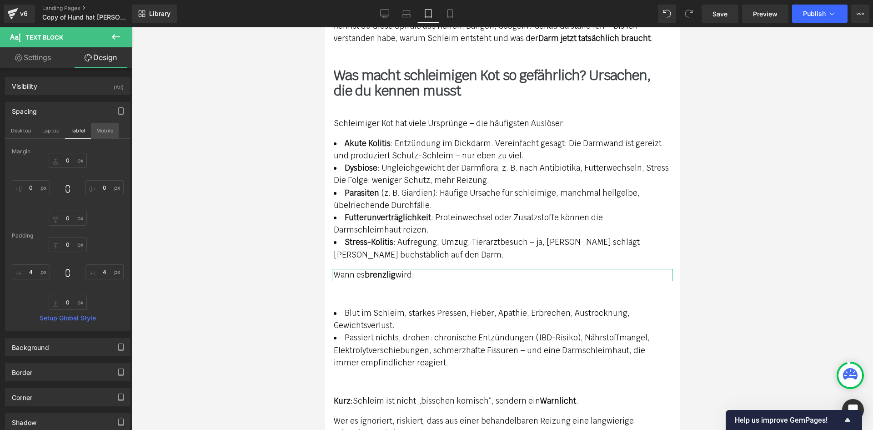
click at [98, 130] on button "Mobile" at bounding box center [105, 130] width 28 height 15
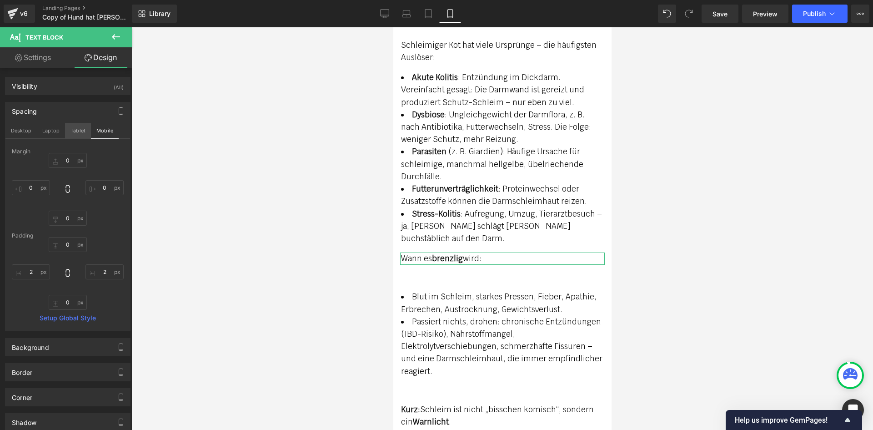
click at [77, 131] on button "Tablet" at bounding box center [78, 130] width 26 height 15
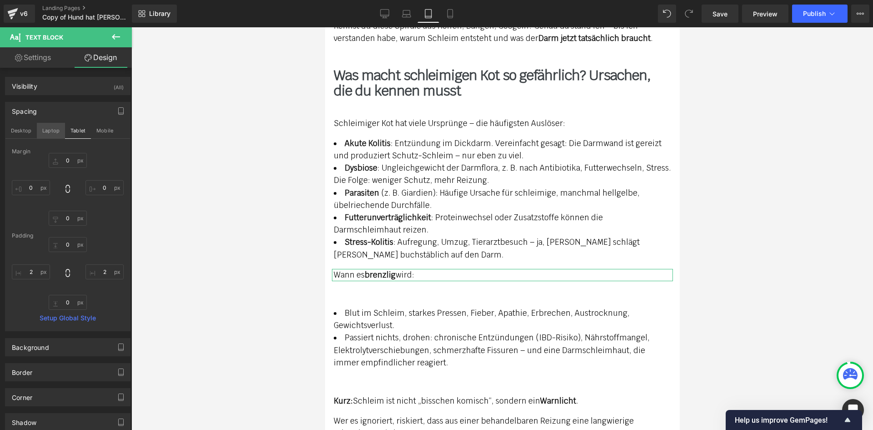
click at [51, 131] on button "Laptop" at bounding box center [51, 130] width 28 height 15
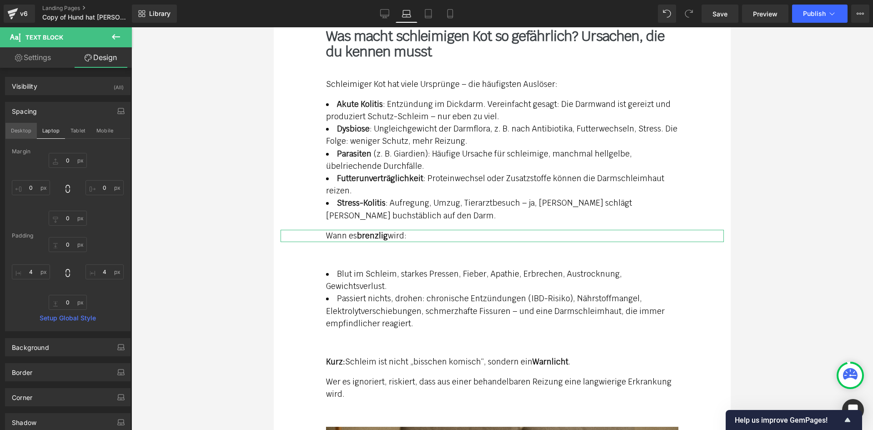
click at [24, 130] on button "Desktop" at bounding box center [20, 130] width 31 height 15
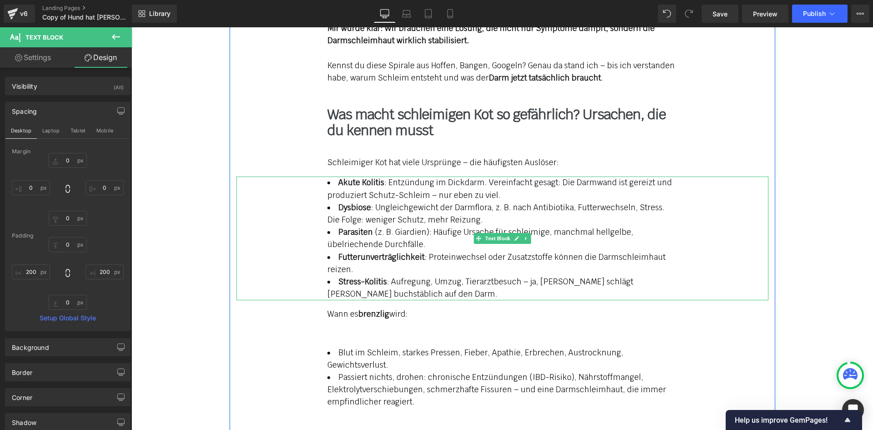
scroll to position [1039, 0]
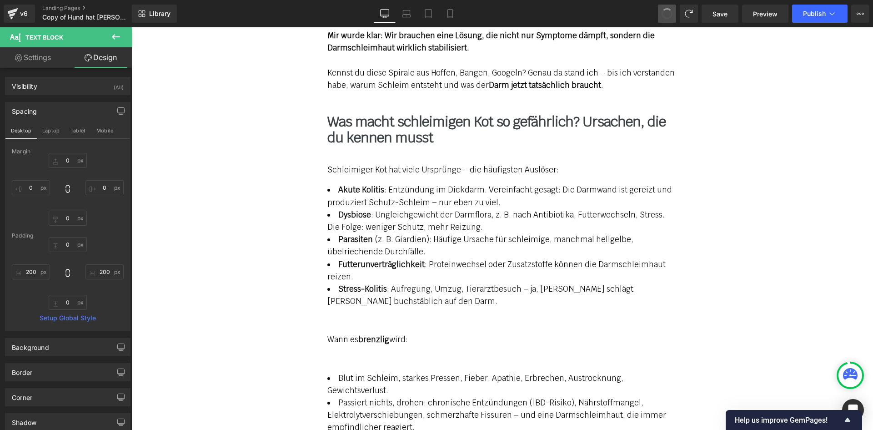
click at [665, 15] on span at bounding box center [668, 14] width 14 height 14
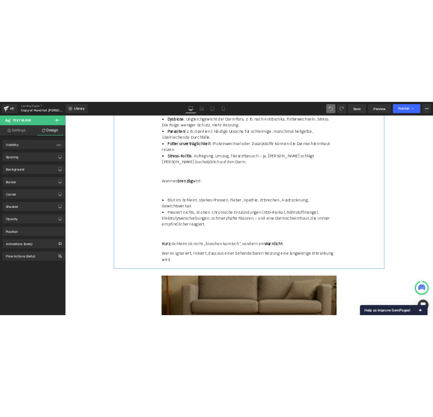
scroll to position [1448, 0]
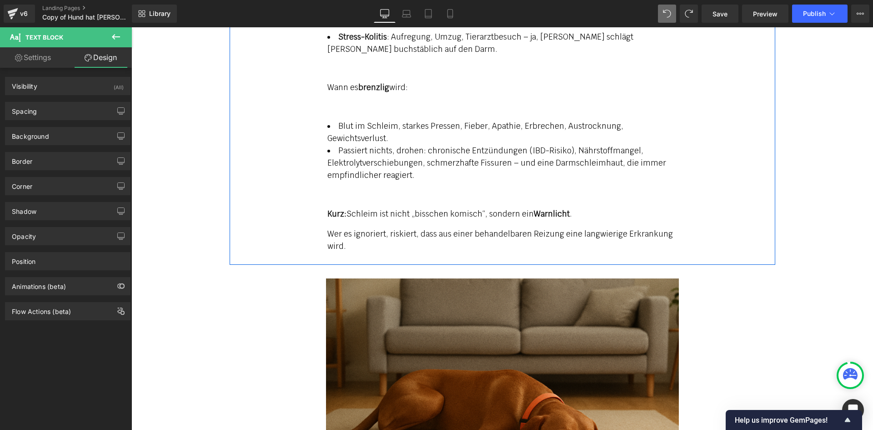
click at [351, 229] on span "Wer es ignoriert, riskiert, dass aus einer behandelbaren Reizung eine langwieri…" at bounding box center [501, 240] width 346 height 22
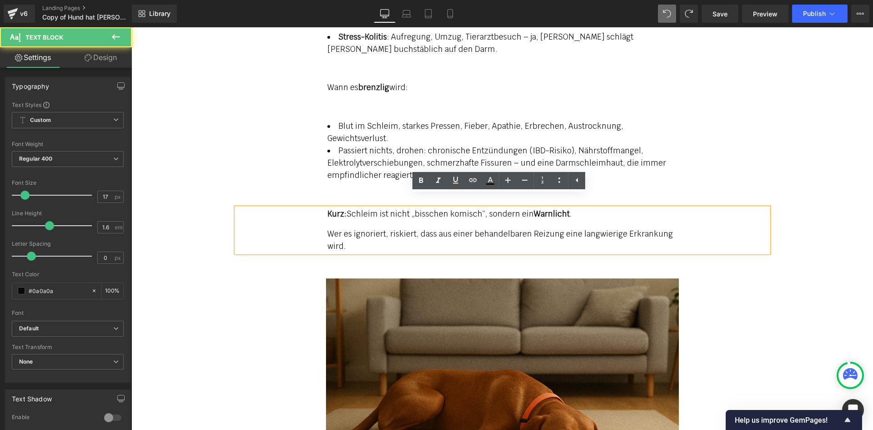
click at [347, 231] on p "Wer es ignoriert, riskiert, dass aus einer behandelbaren Reizung eine langwieri…" at bounding box center [503, 240] width 350 height 25
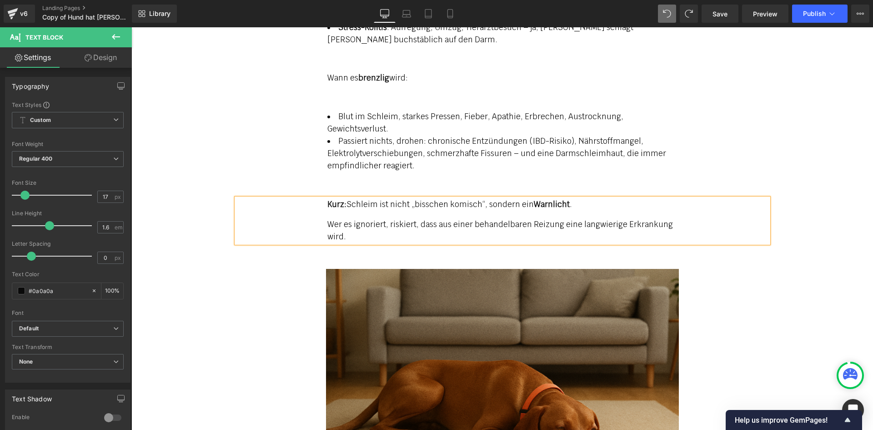
scroll to position [1443, 0]
